Goal: Information Seeking & Learning: Find specific fact

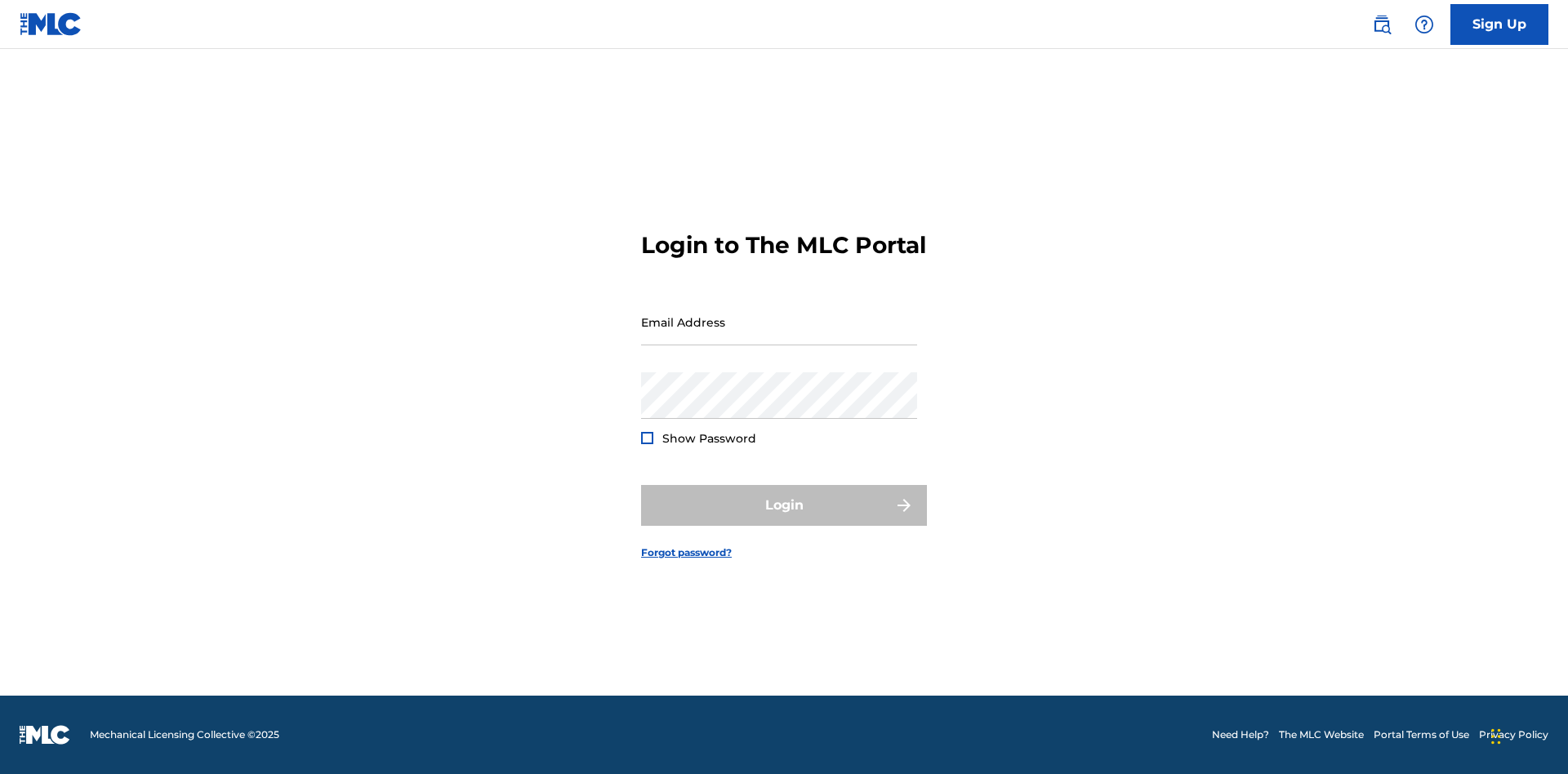
scroll to position [21, 0]
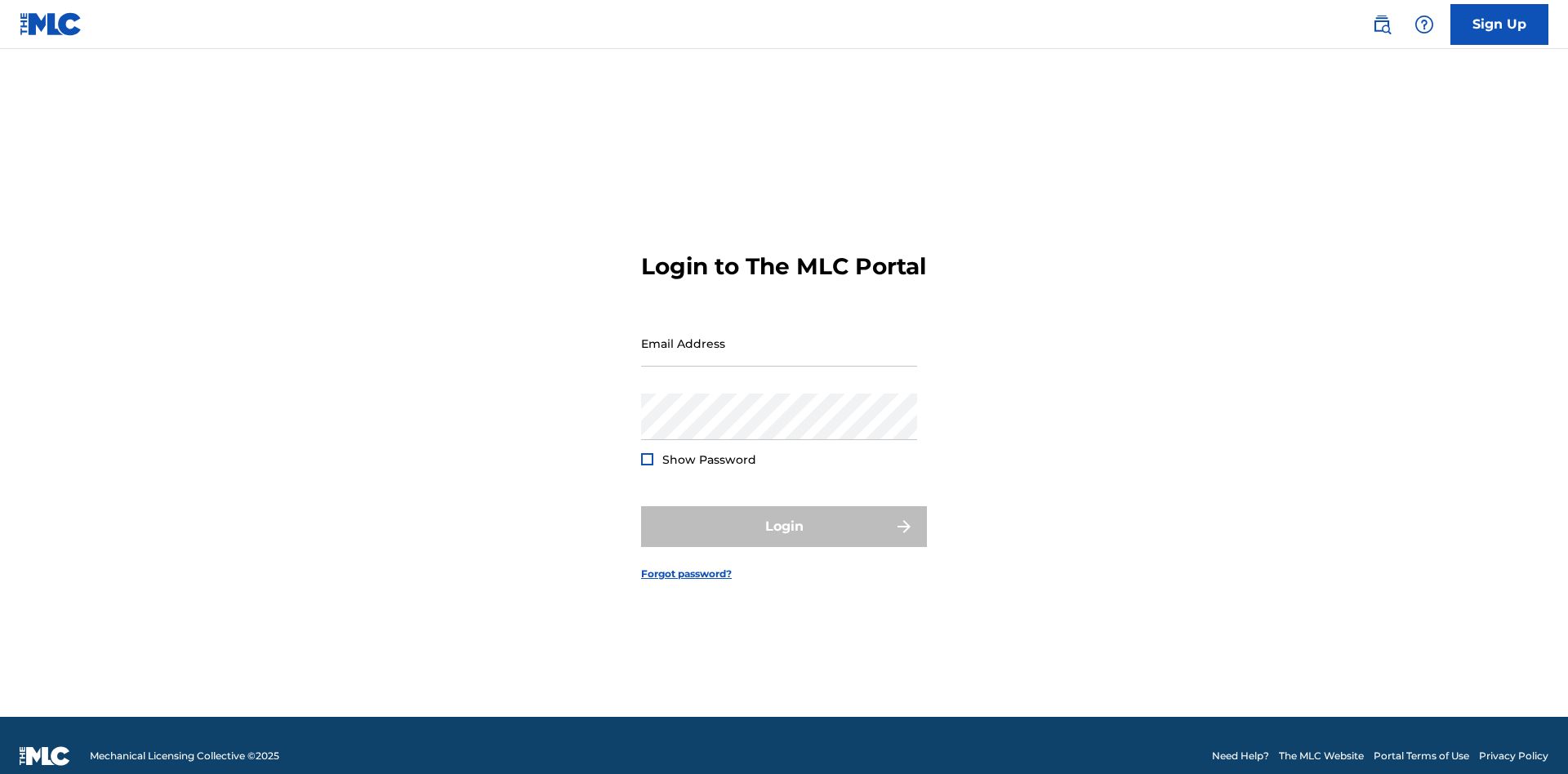
scroll to position [21, 0]
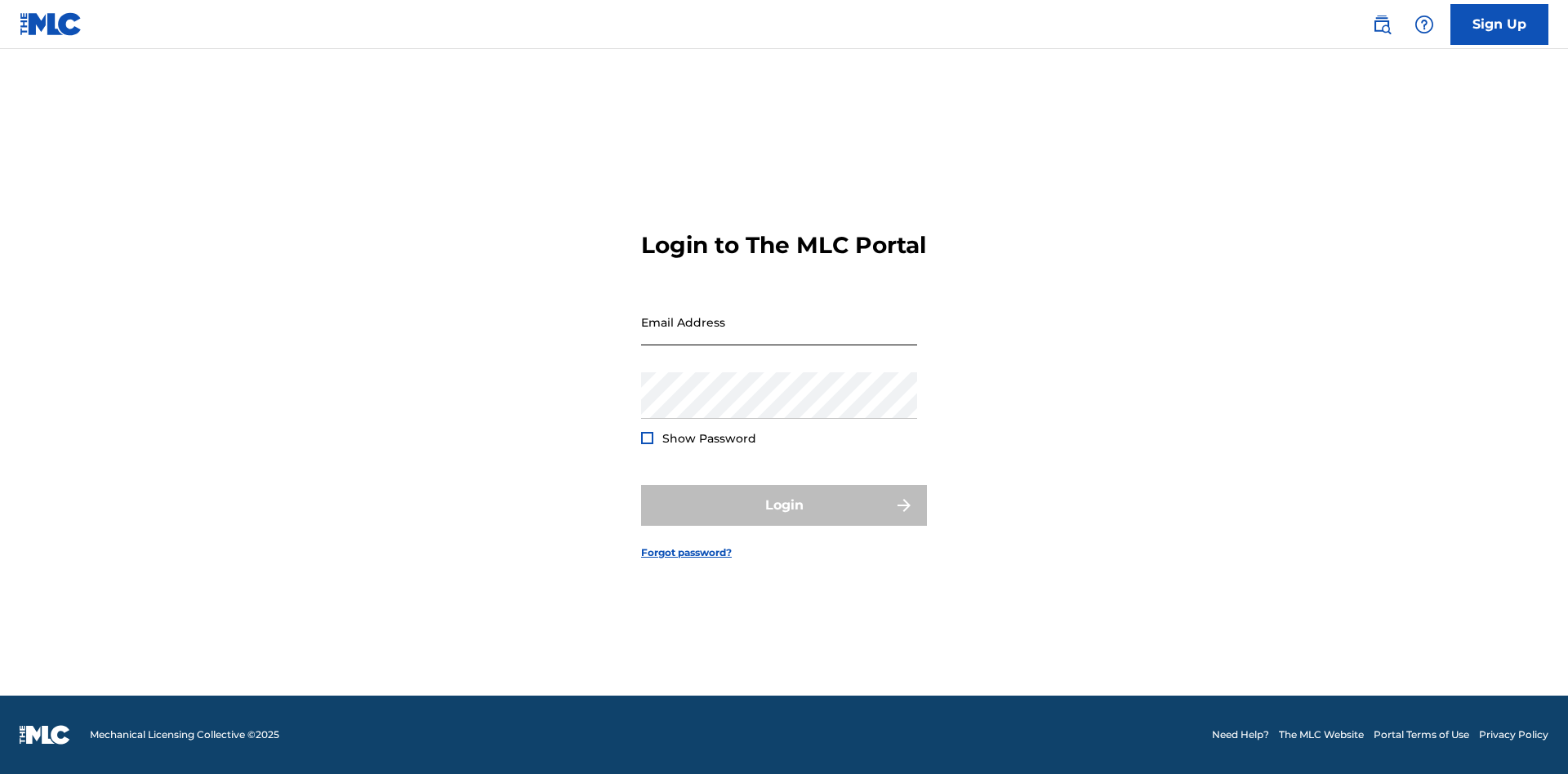
click at [779, 336] on input "Email Address" at bounding box center [779, 322] width 276 height 47
type input "[EMAIL_ADDRESS][DOMAIN_NAME]"
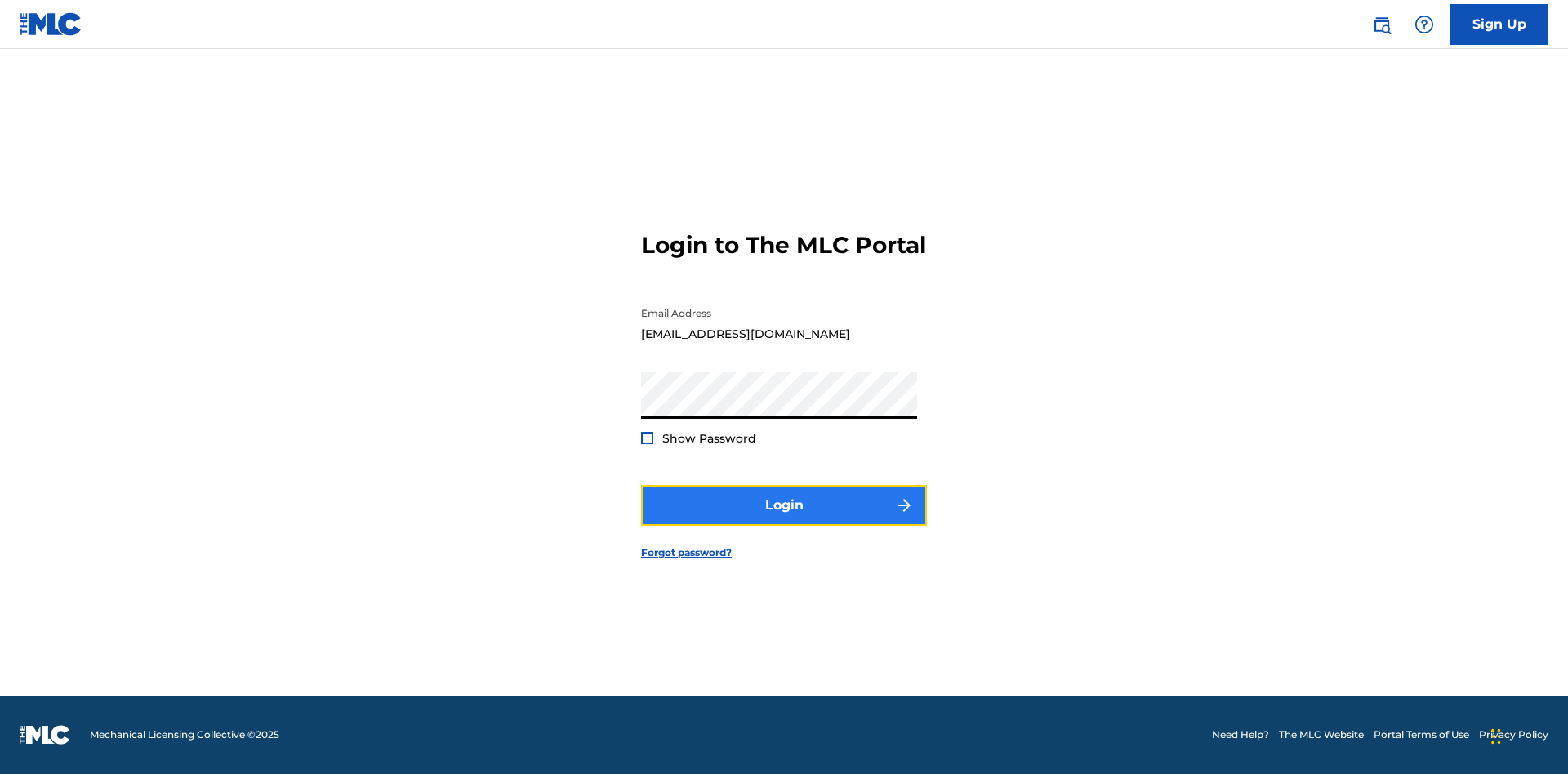
click at [784, 520] on button "Login" at bounding box center [784, 506] width 286 height 41
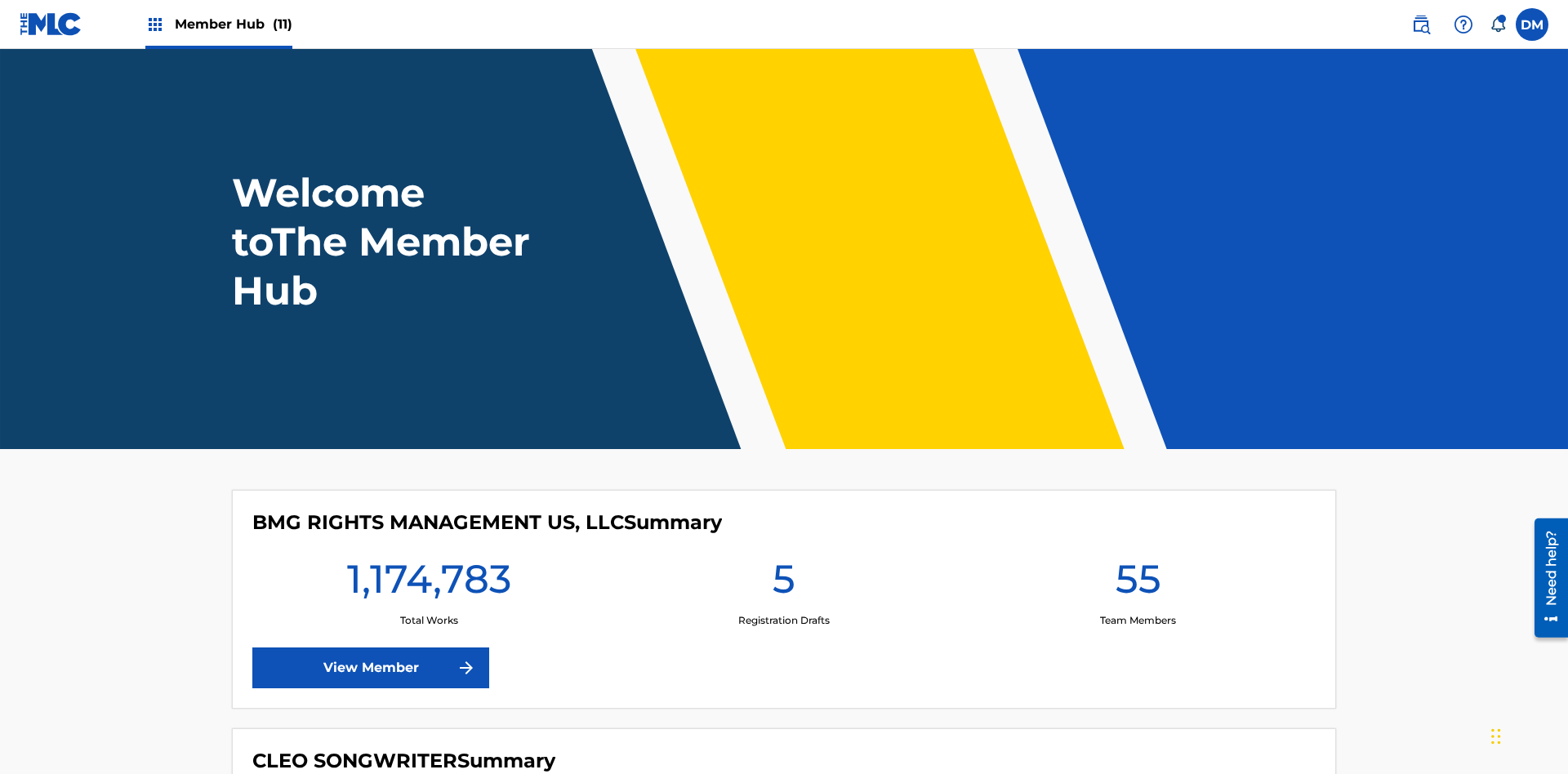
click at [233, 24] on span "Member Hub (11)" at bounding box center [233, 24] width 118 height 19
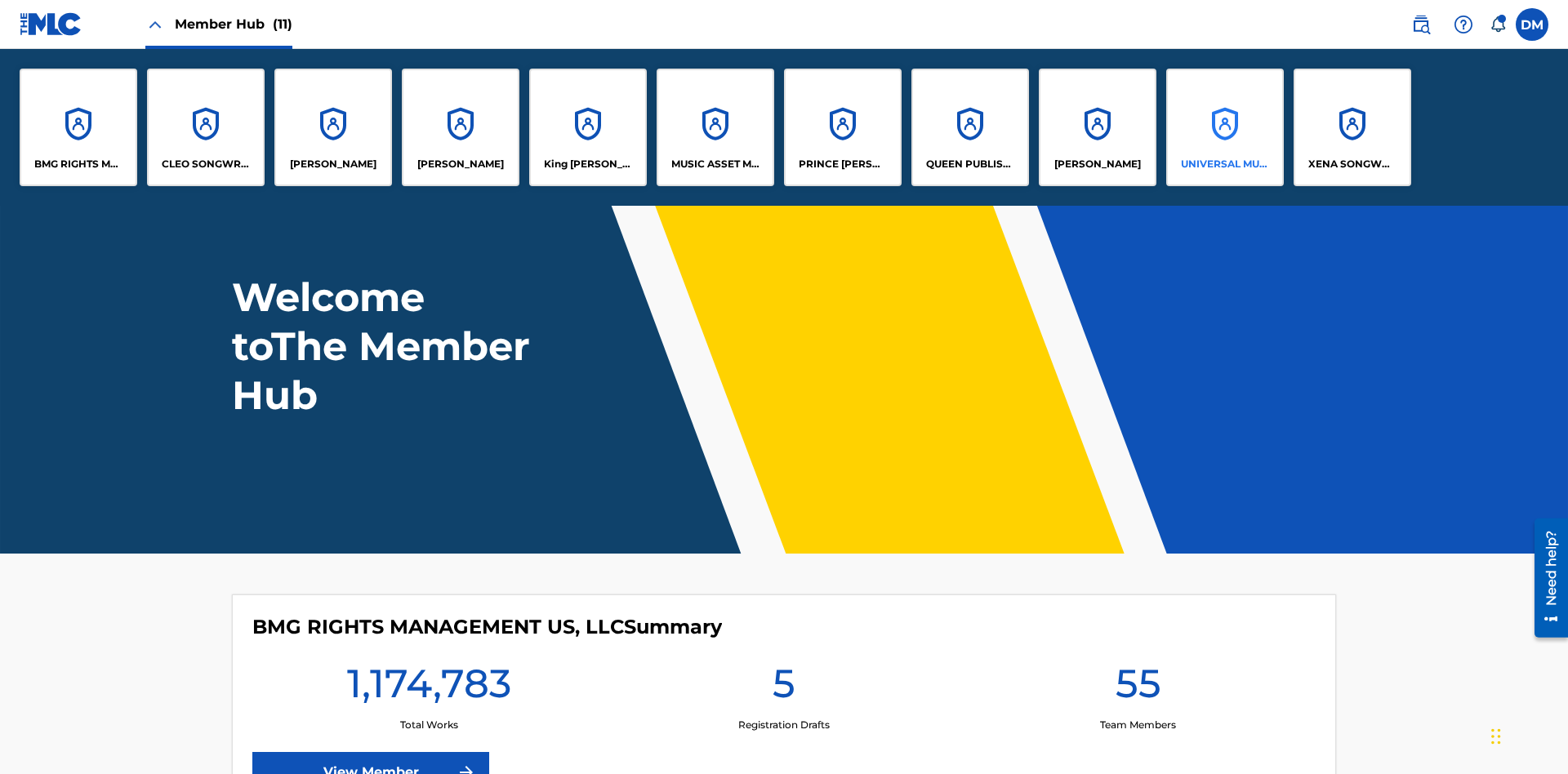
click at [1225, 164] on p "UNIVERSAL MUSIC PUB GROUP" at bounding box center [1225, 164] width 89 height 15
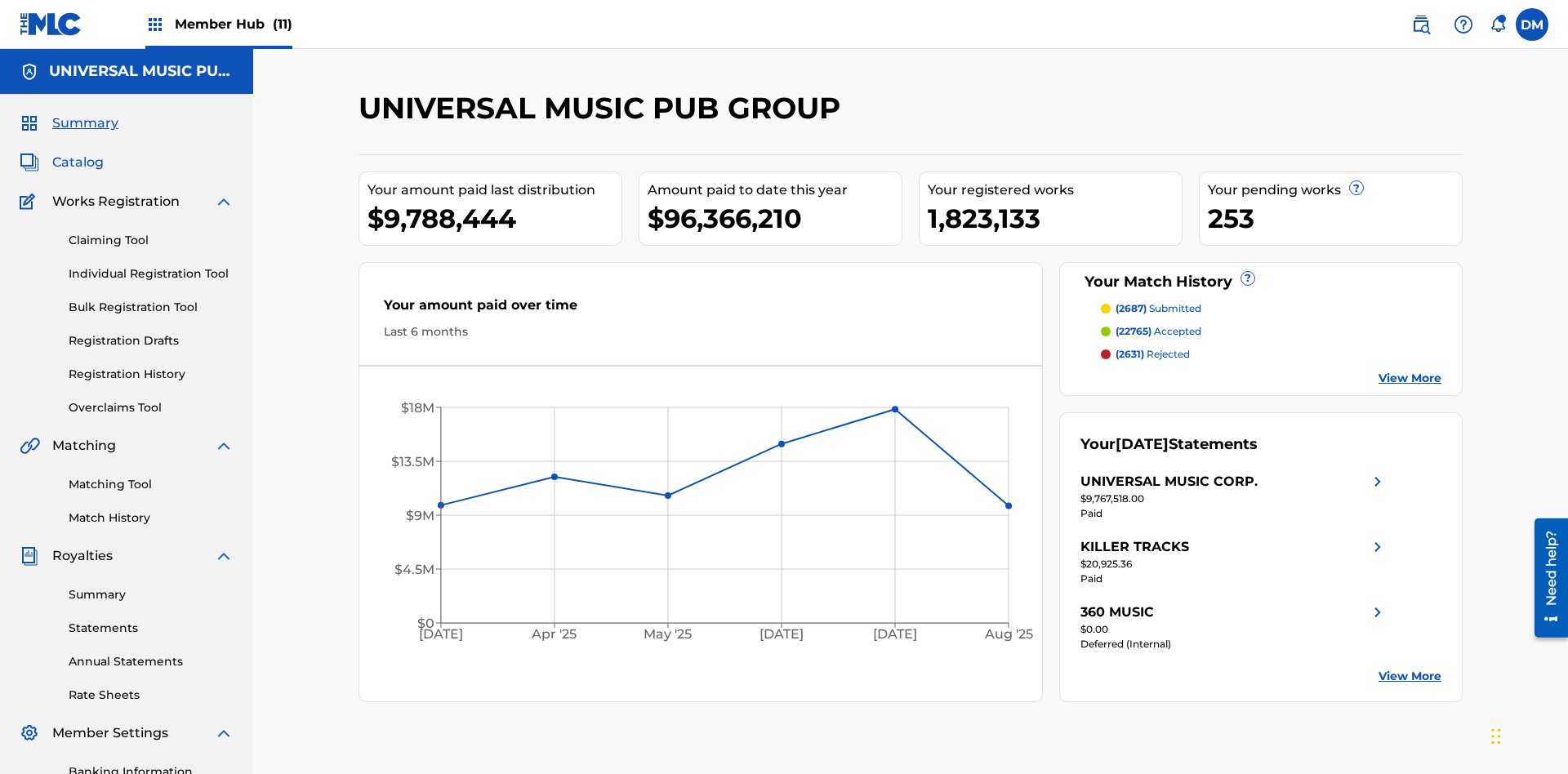
click at [77, 152] on span "Catalog" at bounding box center [77, 162] width 51 height 20
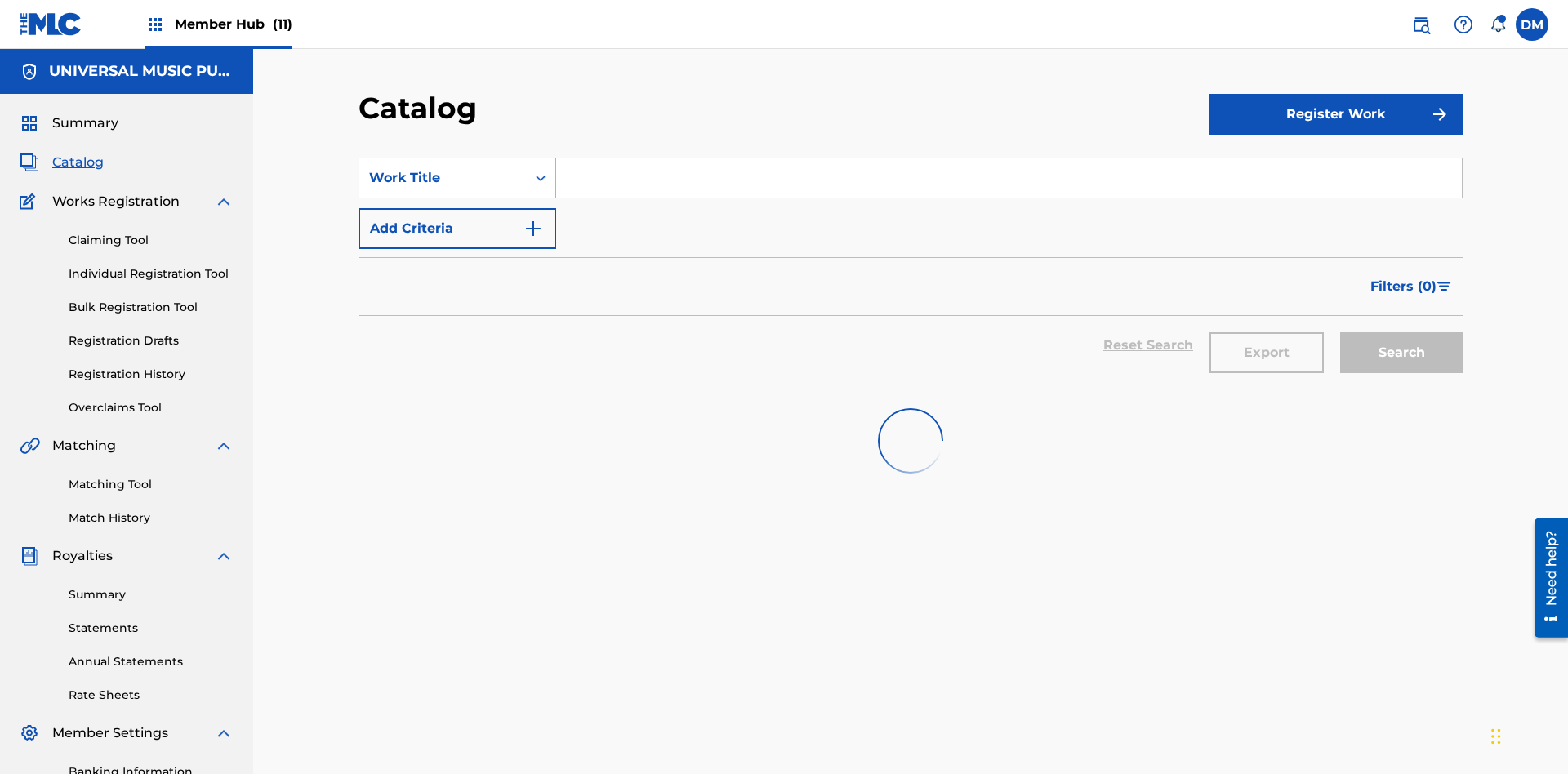
click at [443, 168] on div "Work Title" at bounding box center [442, 178] width 147 height 20
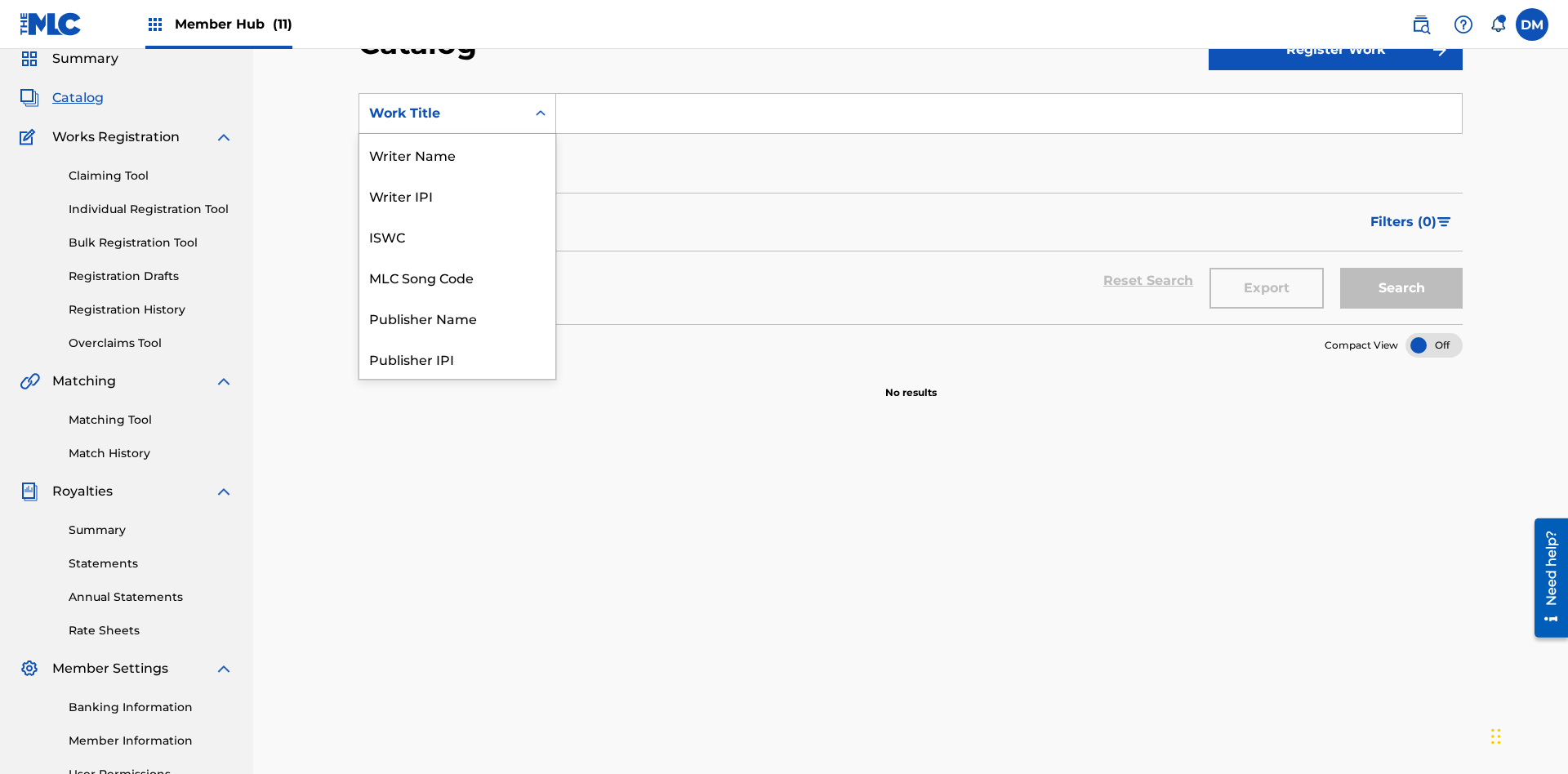
scroll to position [245, 0]
click at [457, 52] on div "MLC Song Code" at bounding box center [457, 32] width 196 height 41
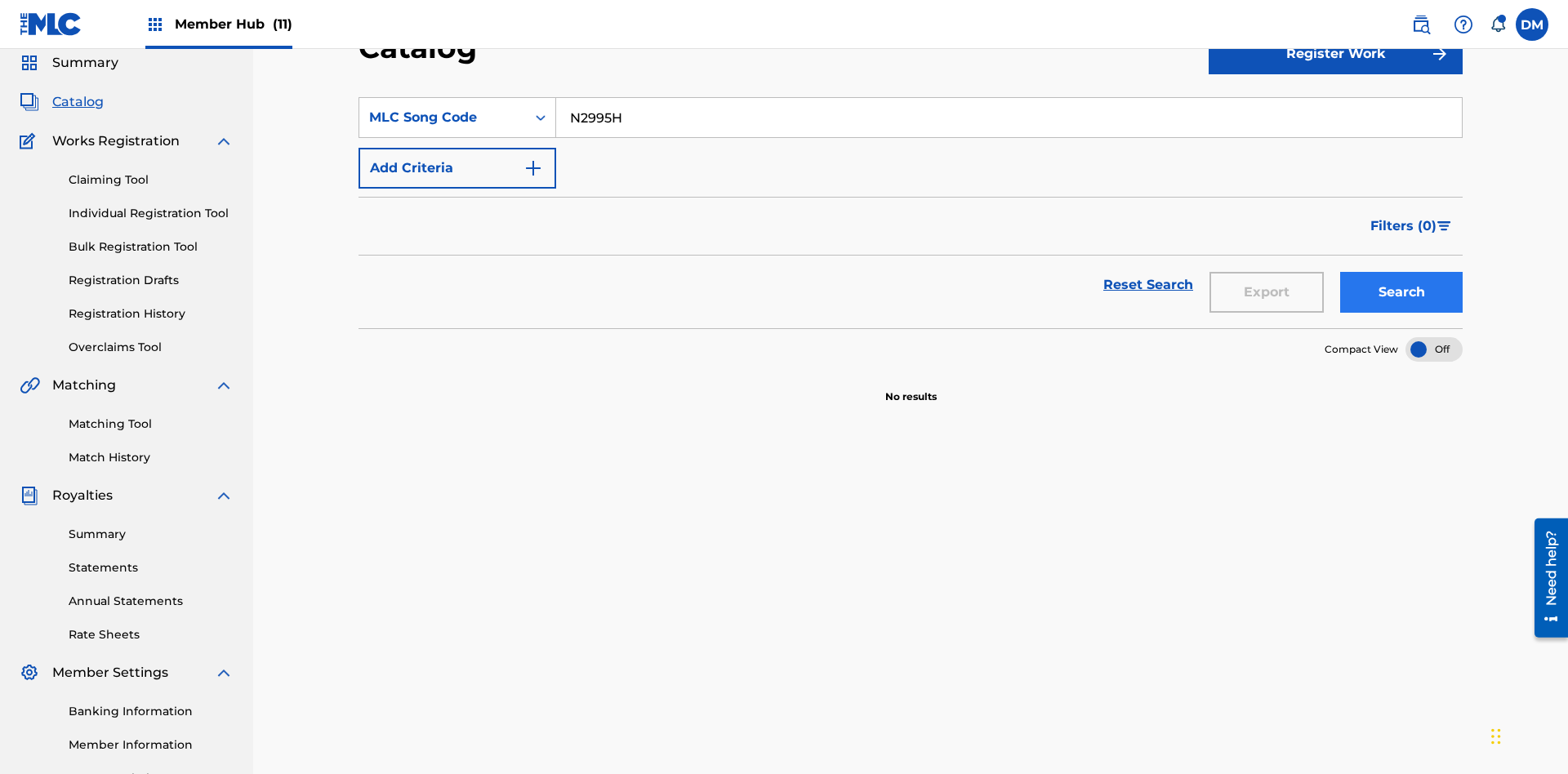
type input "N2995H"
click at [1402, 272] on button "Search" at bounding box center [1401, 292] width 123 height 41
